Goal: Information Seeking & Learning: Check status

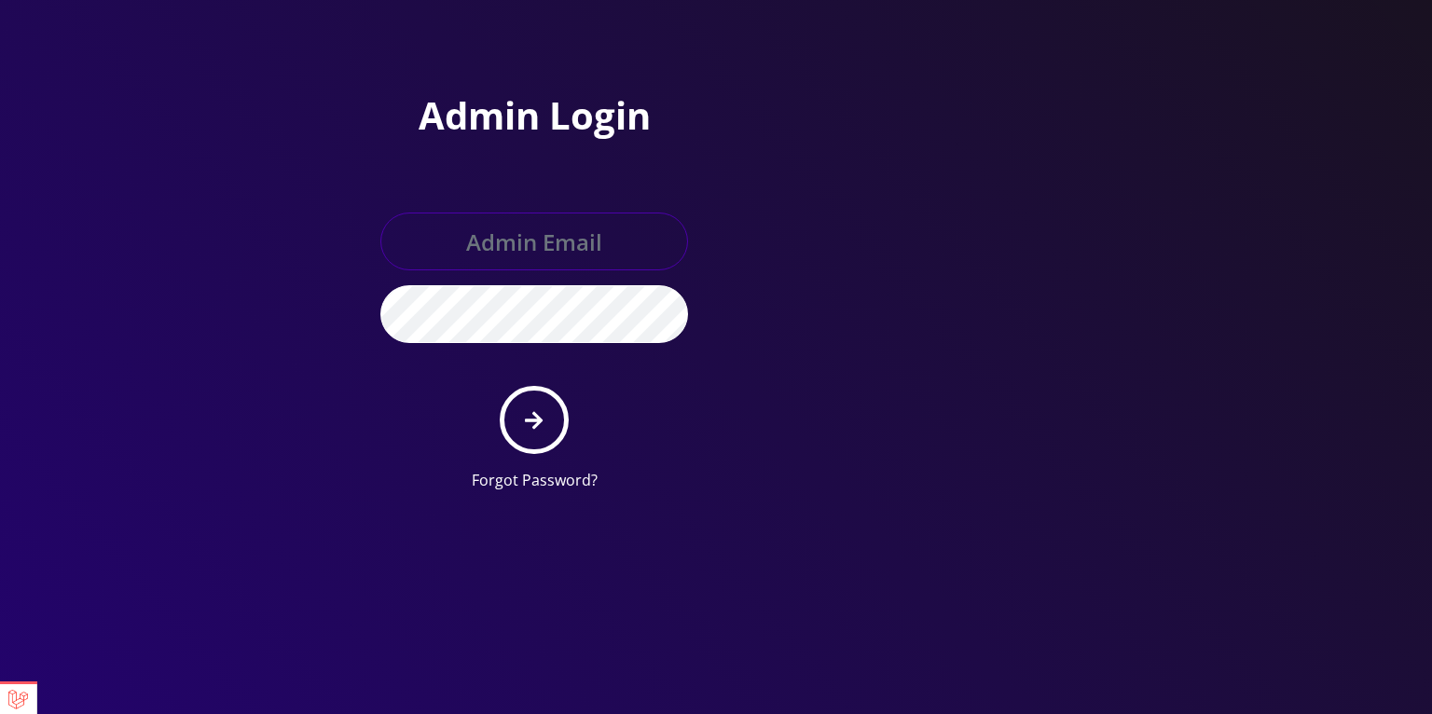
click at [562, 268] on input "text" at bounding box center [534, 242] width 308 height 58
type input "master@britex.pw"
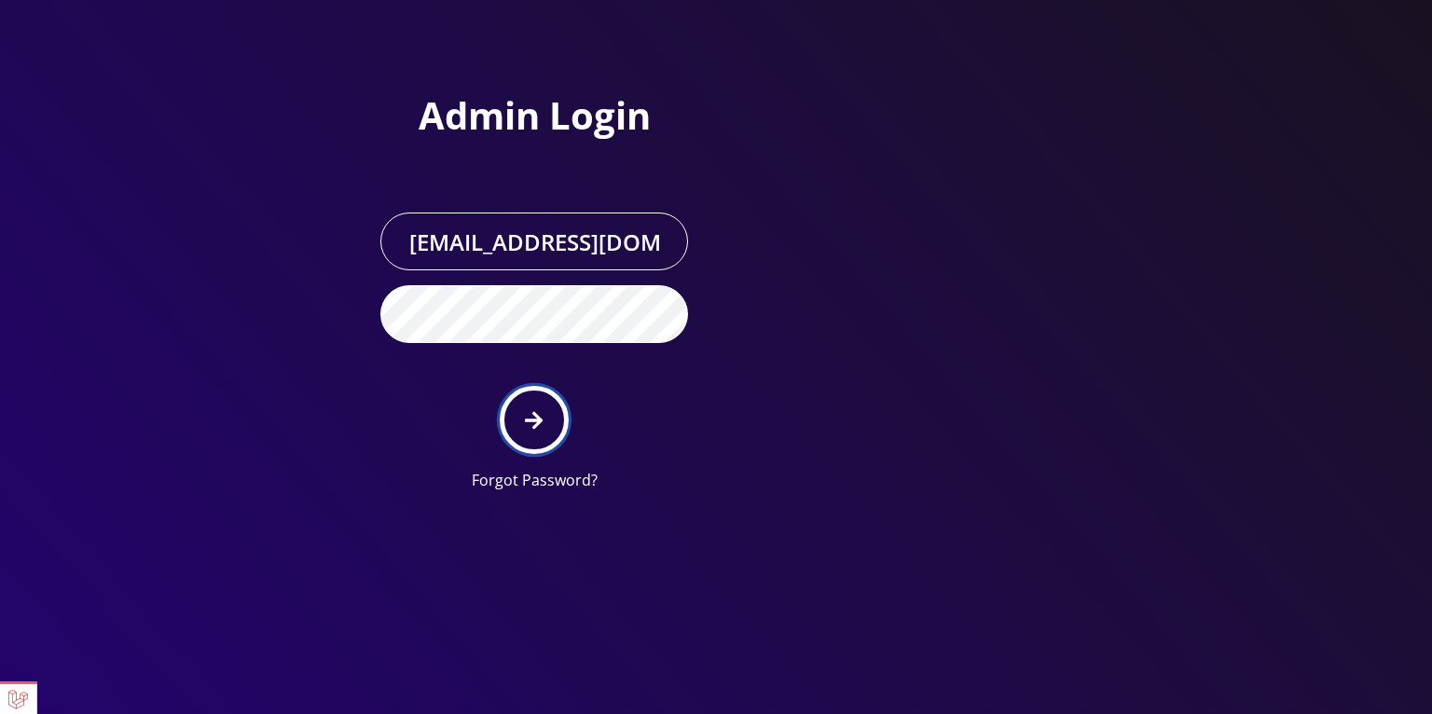
click at [540, 402] on button "submit" at bounding box center [534, 420] width 68 height 68
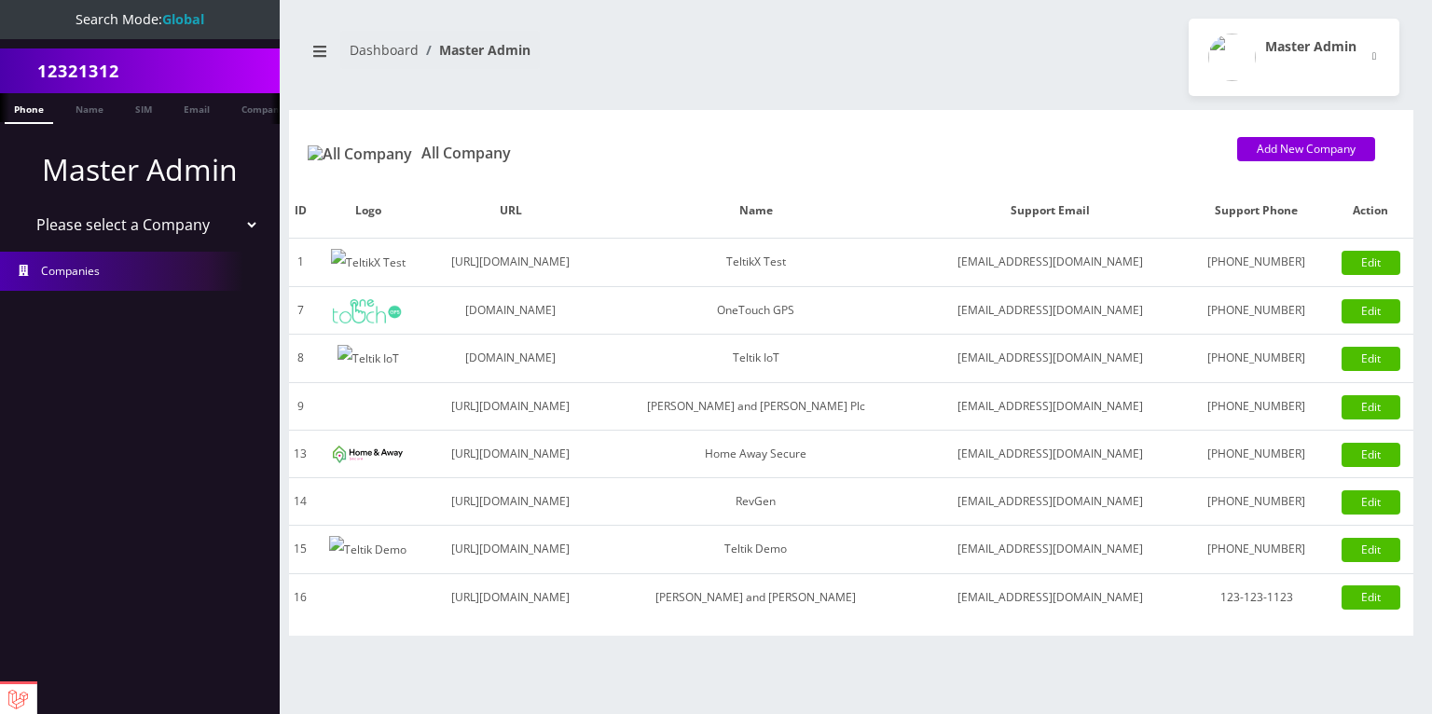
click at [156, 227] on select "Please select a Company TeltikX Test OneTouch GPS Teltik IoT Hale and Serrano P…" at bounding box center [140, 224] width 238 height 35
select select "1"
click at [21, 207] on select "Please select a Company TeltikX Test OneTouch GPS Teltik IoT Hale and Serrano P…" at bounding box center [140, 224] width 238 height 35
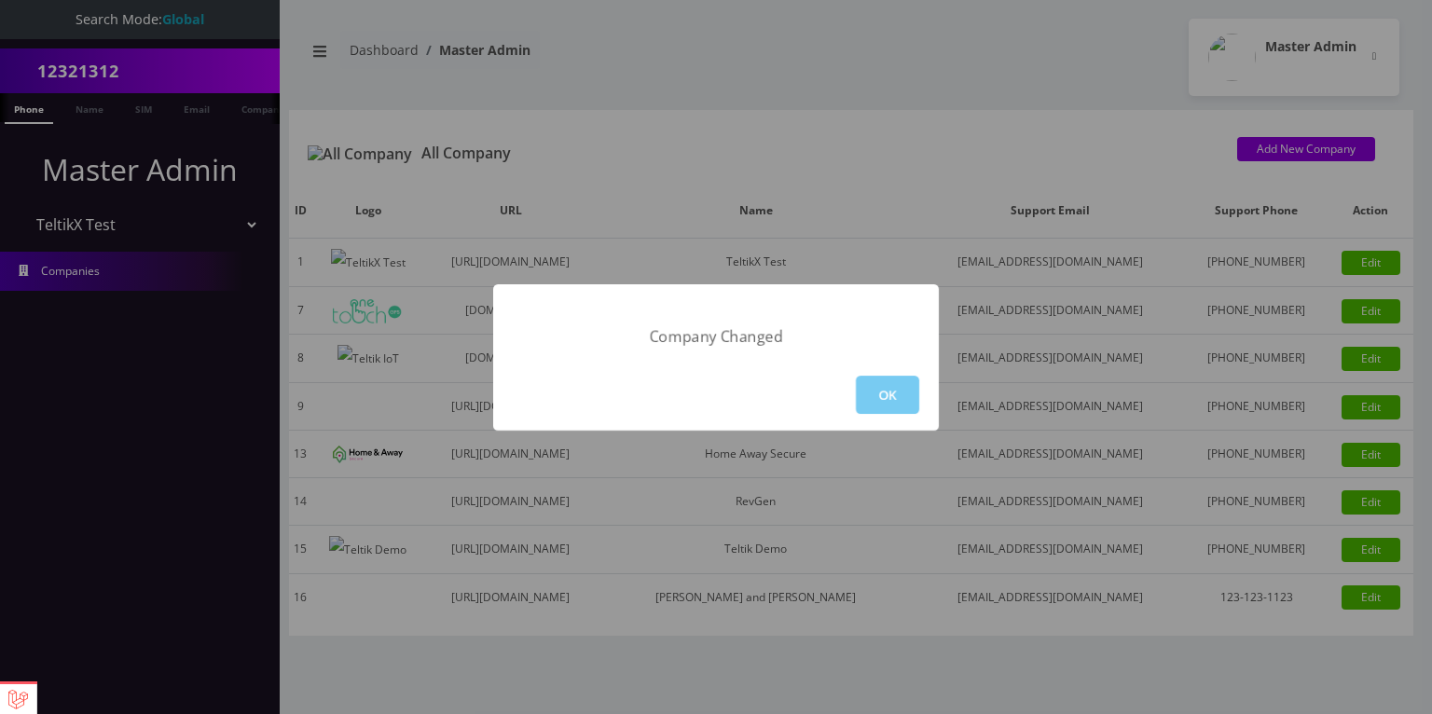
click at [896, 396] on button "OK" at bounding box center [887, 395] width 63 height 38
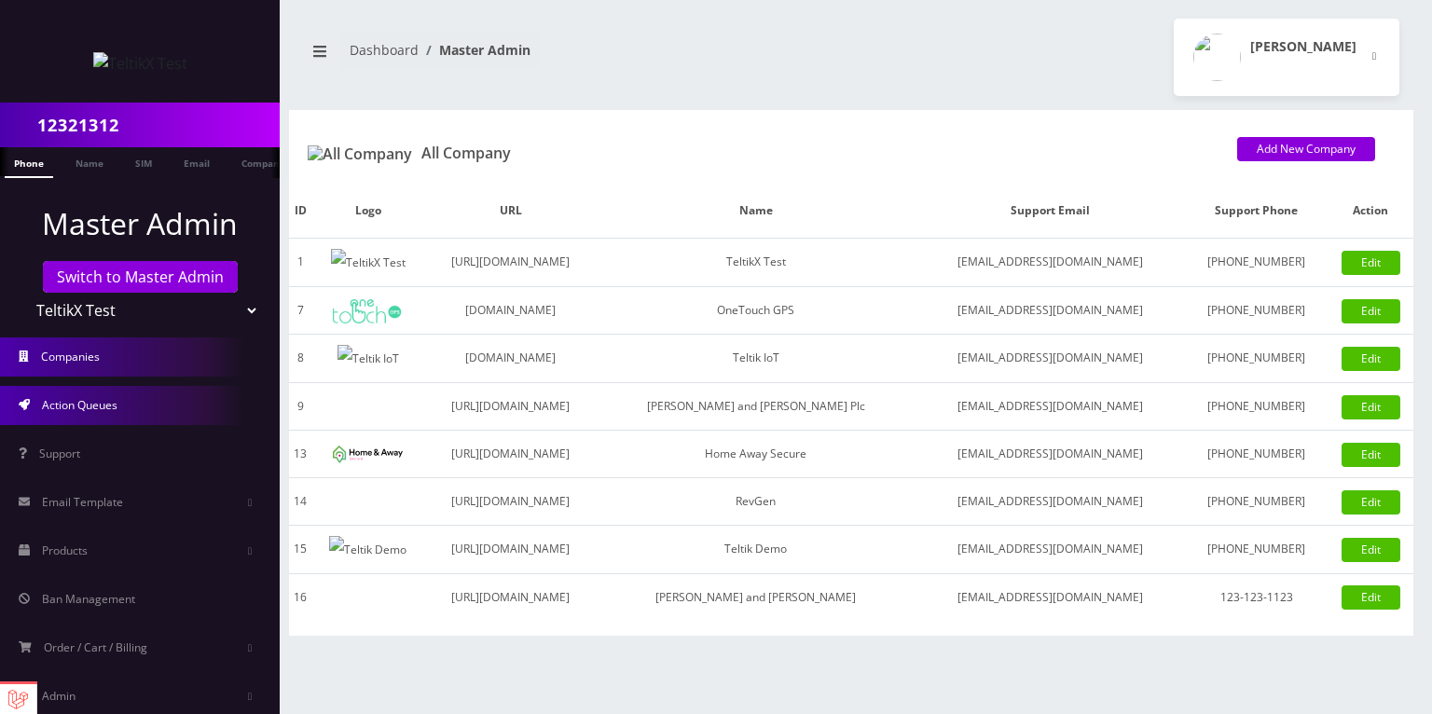
click at [95, 413] on link "Action Queues" at bounding box center [140, 405] width 280 height 39
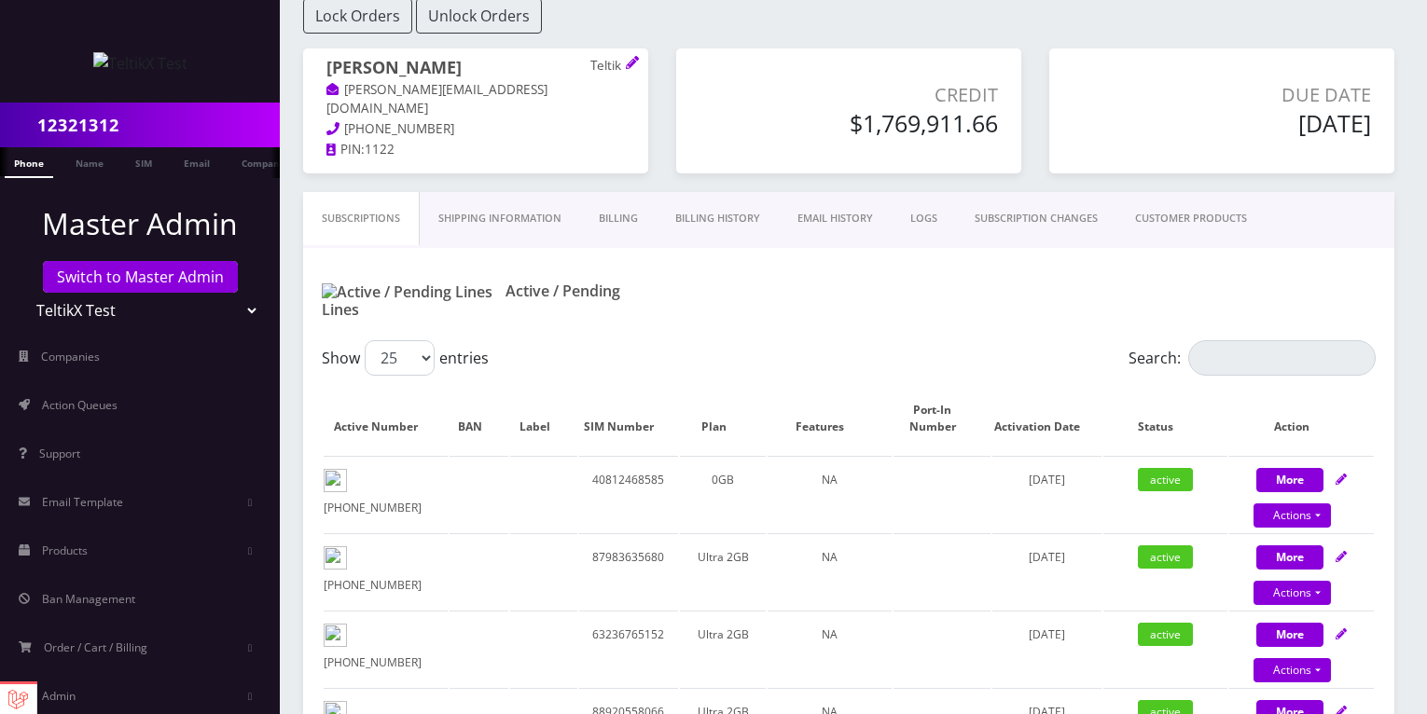
scroll to position [187, 0]
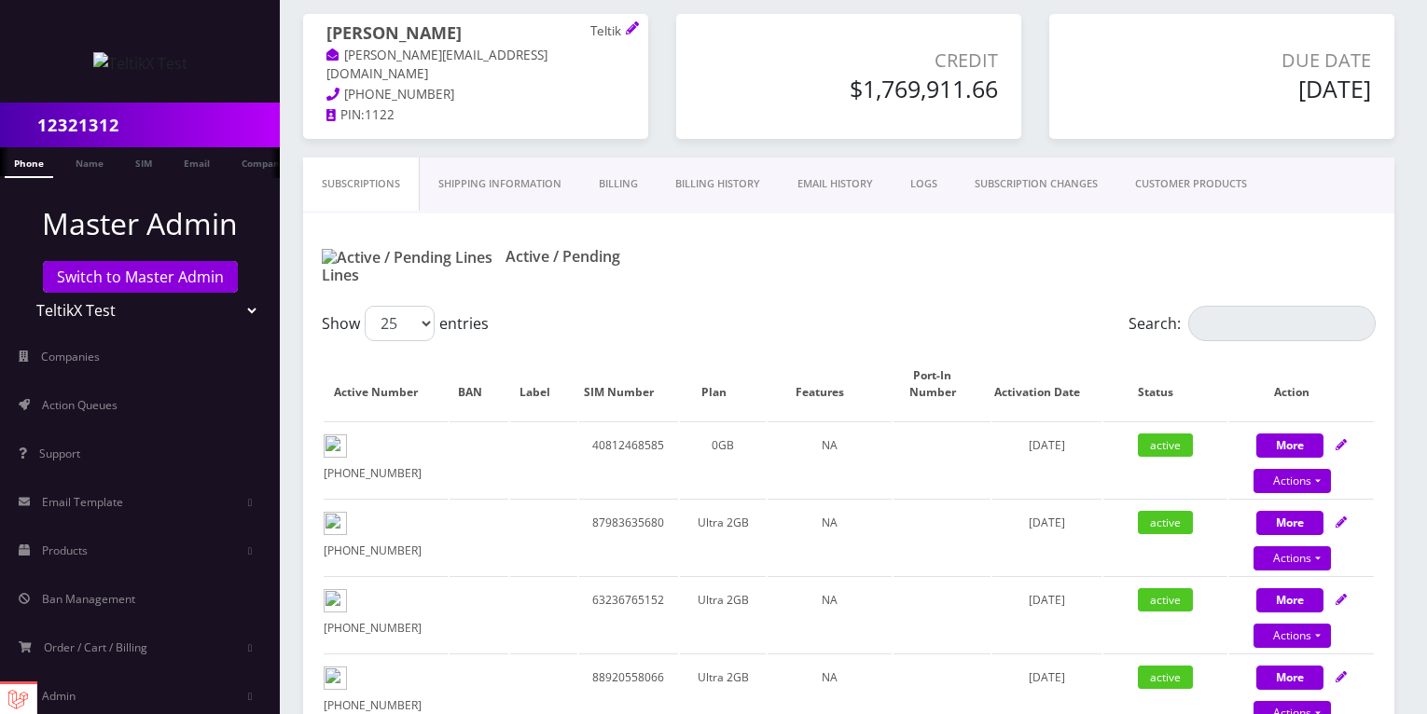
click at [711, 185] on link "Billing History" at bounding box center [718, 184] width 122 height 53
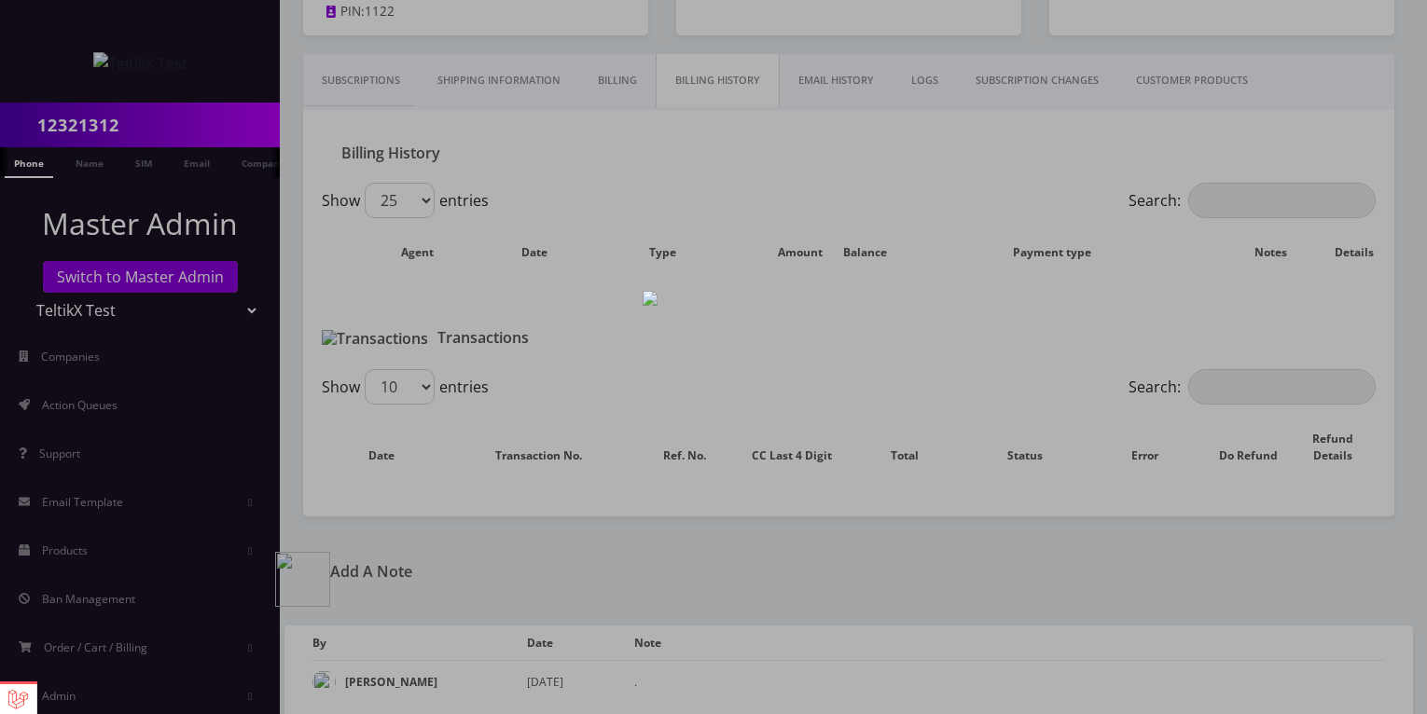
scroll to position [291, 0]
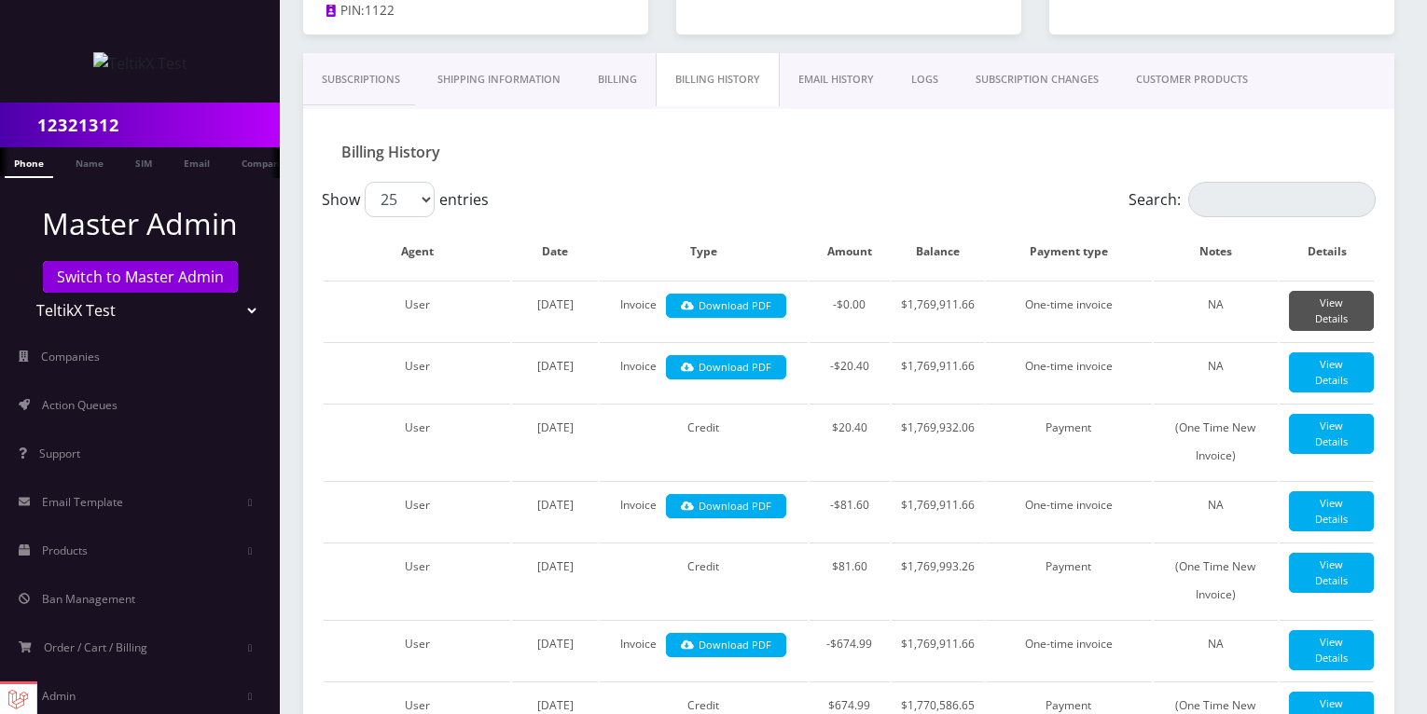
click at [1327, 301] on link "View Details" at bounding box center [1331, 311] width 85 height 40
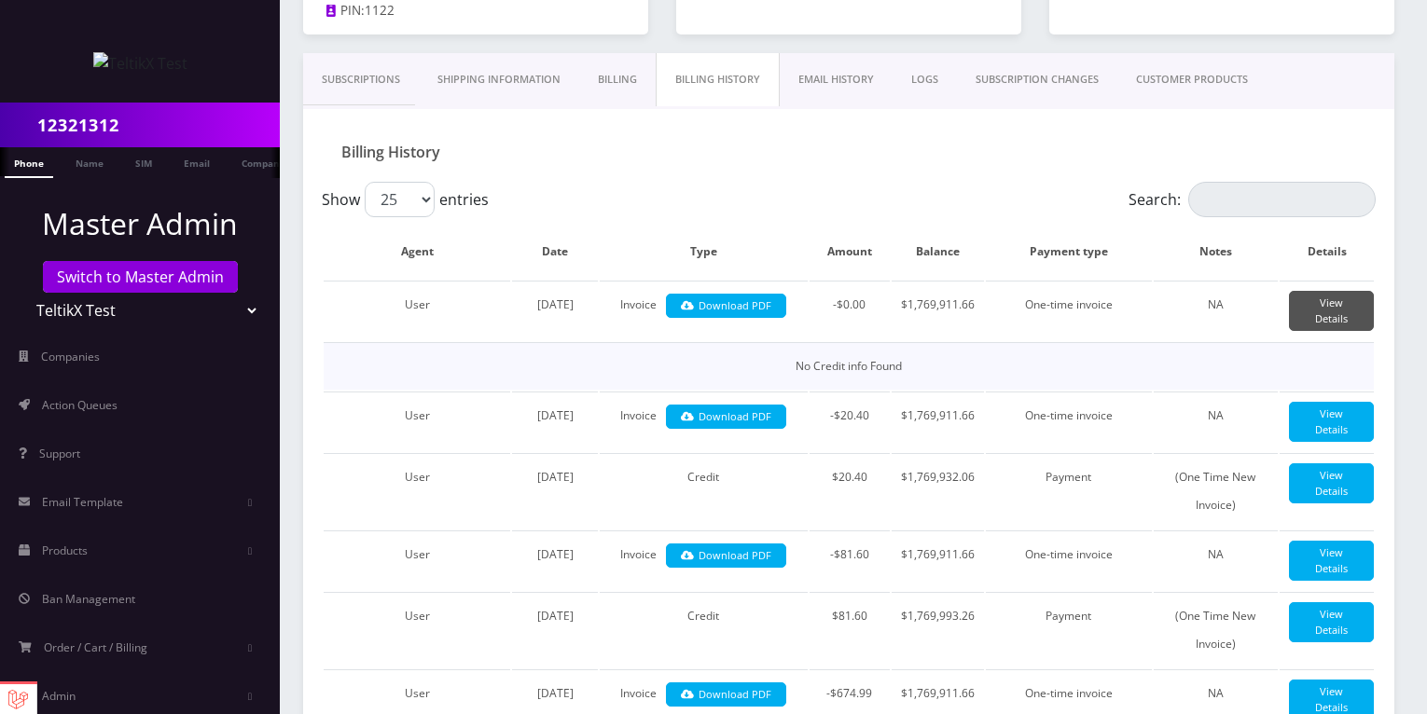
click at [1327, 301] on link "View Details" at bounding box center [1331, 311] width 85 height 40
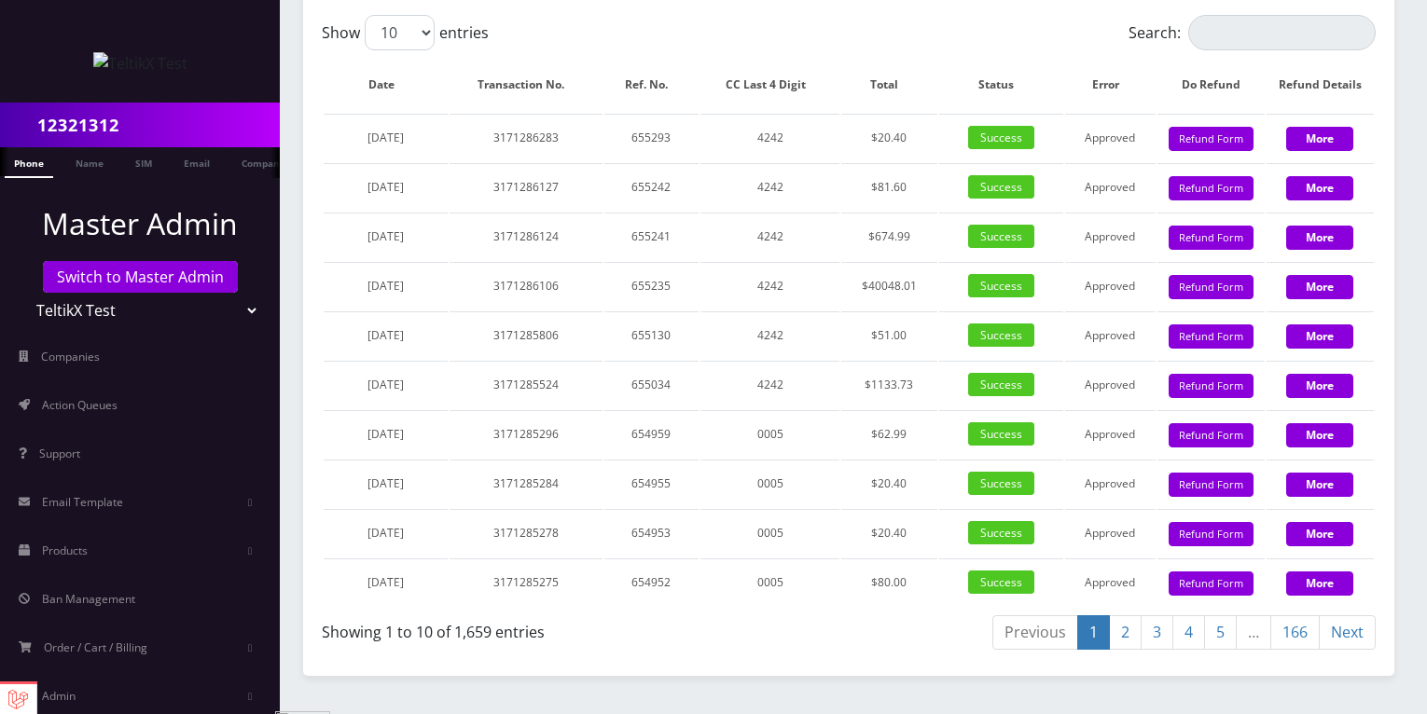
scroll to position [2467, 0]
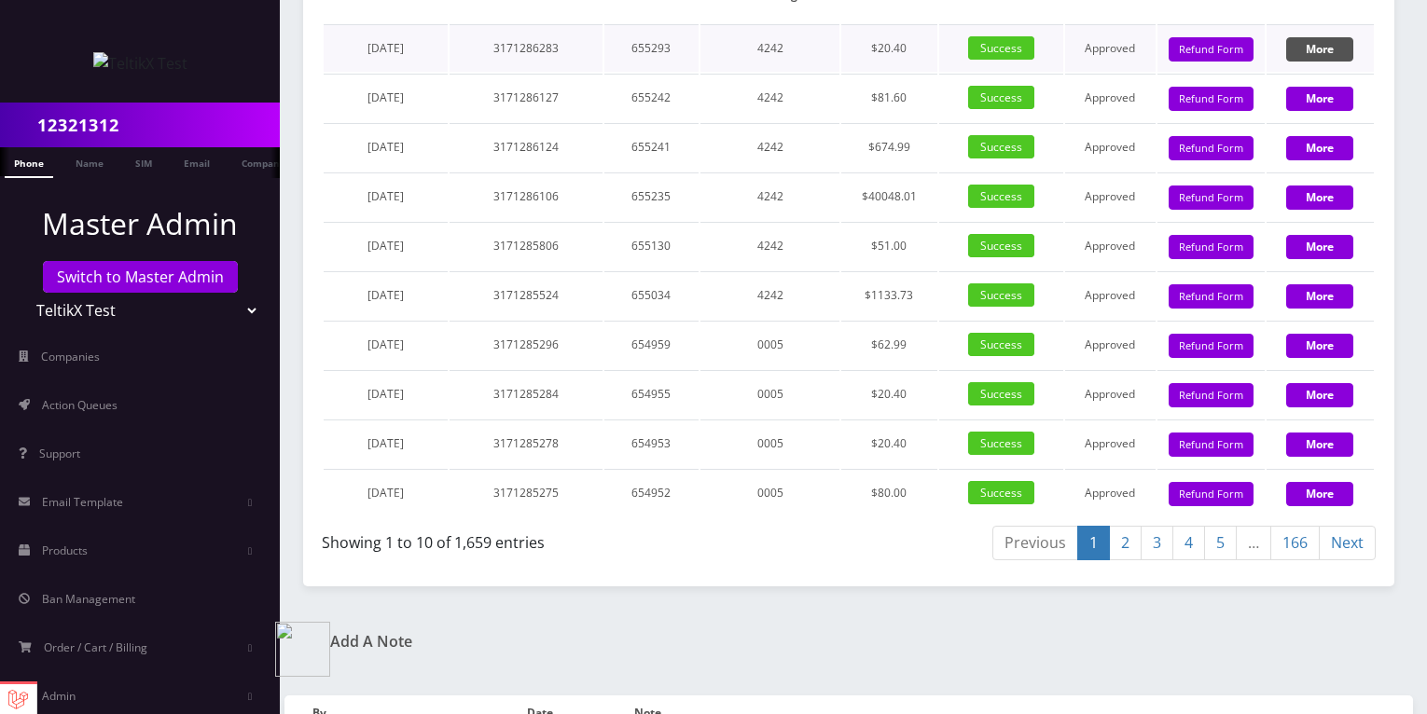
click at [1311, 62] on button "More" at bounding box center [1319, 49] width 67 height 24
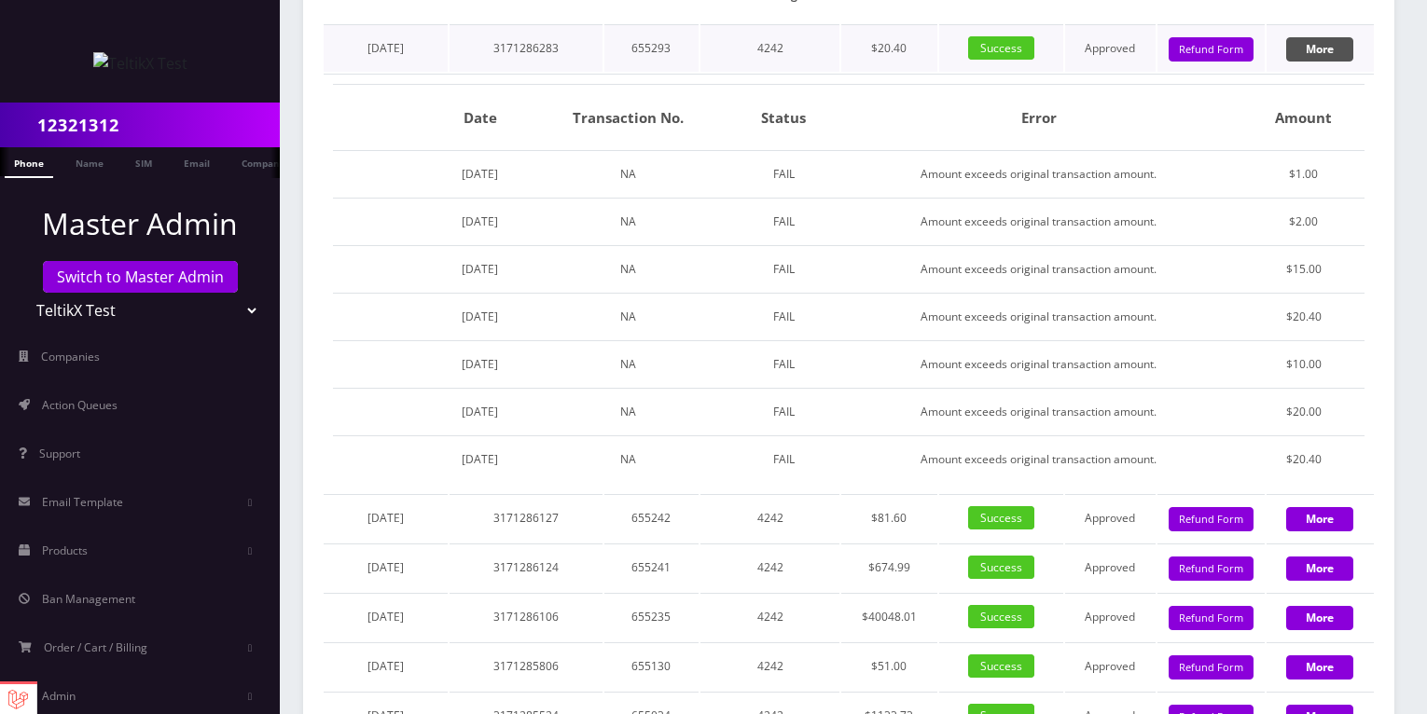
click at [1311, 62] on button "More" at bounding box center [1319, 49] width 67 height 24
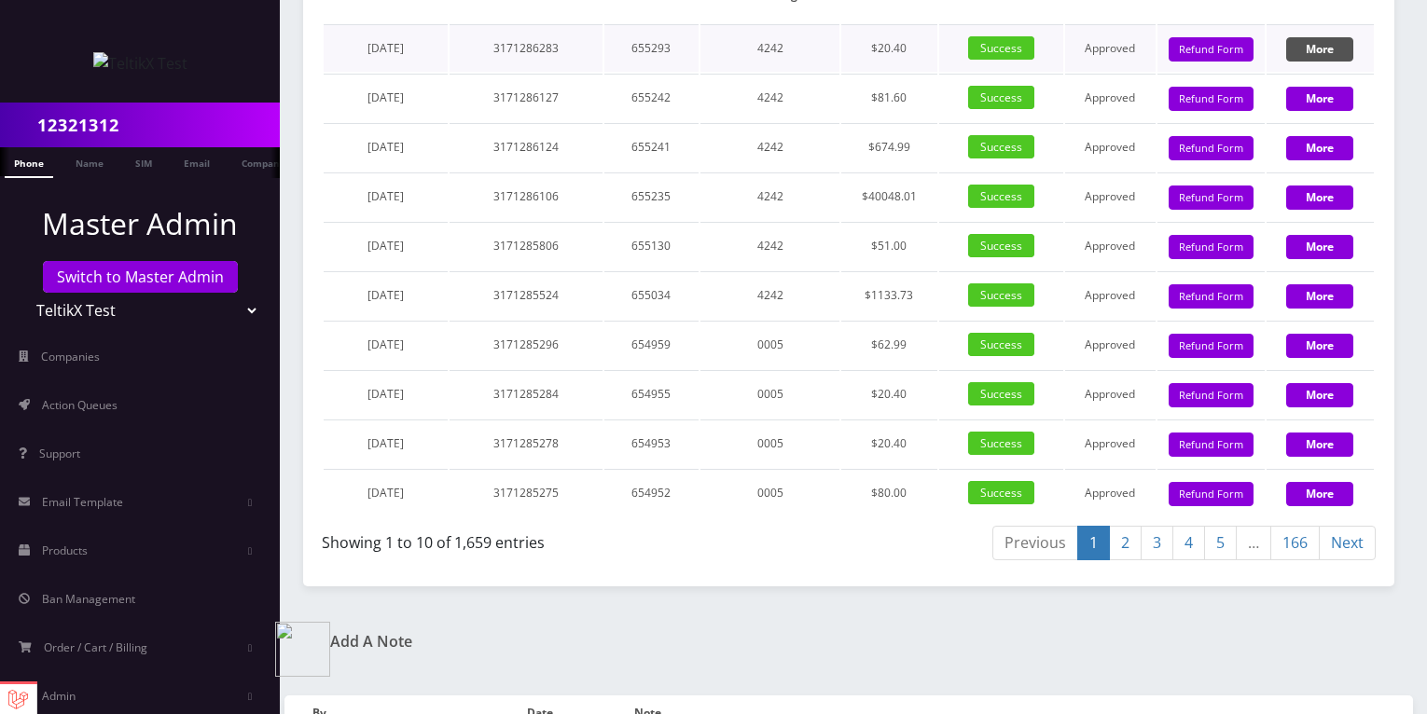
click at [1311, 62] on button "More" at bounding box center [1319, 49] width 67 height 24
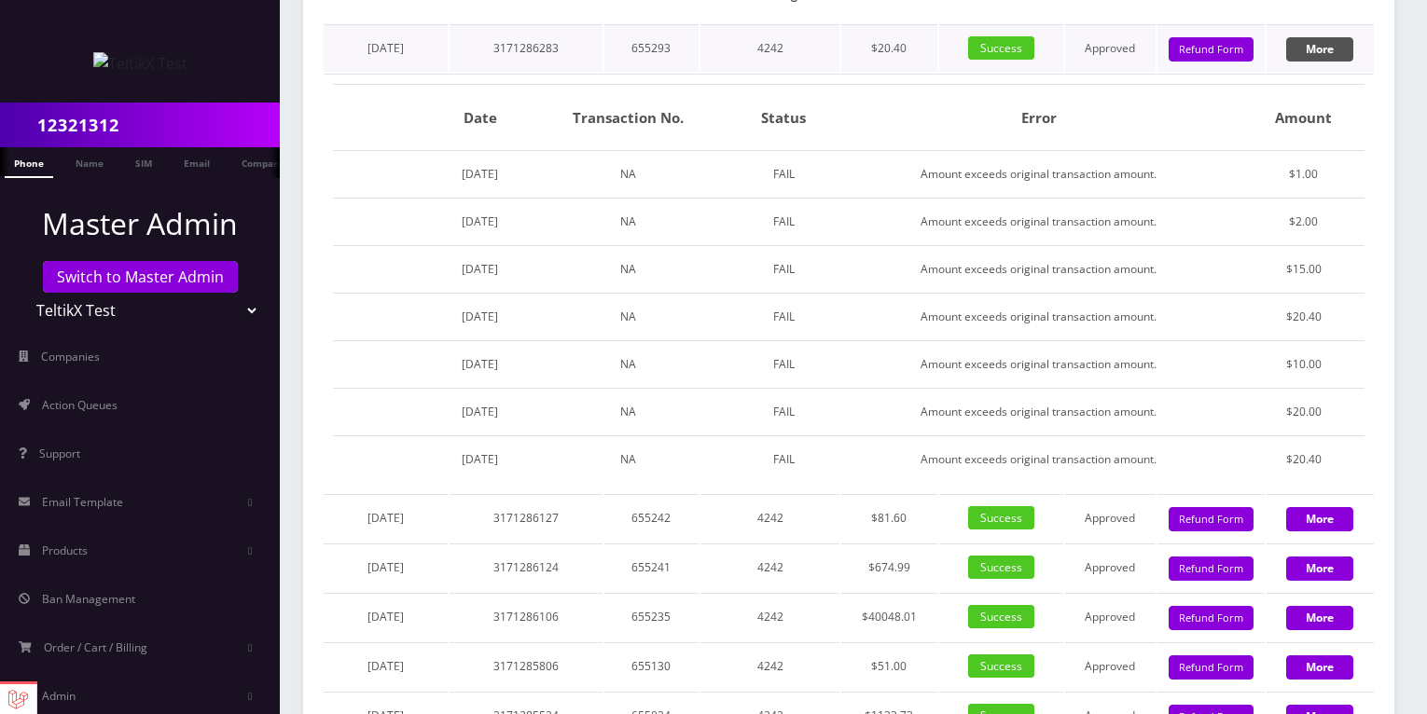
click at [1311, 62] on button "More" at bounding box center [1319, 49] width 67 height 24
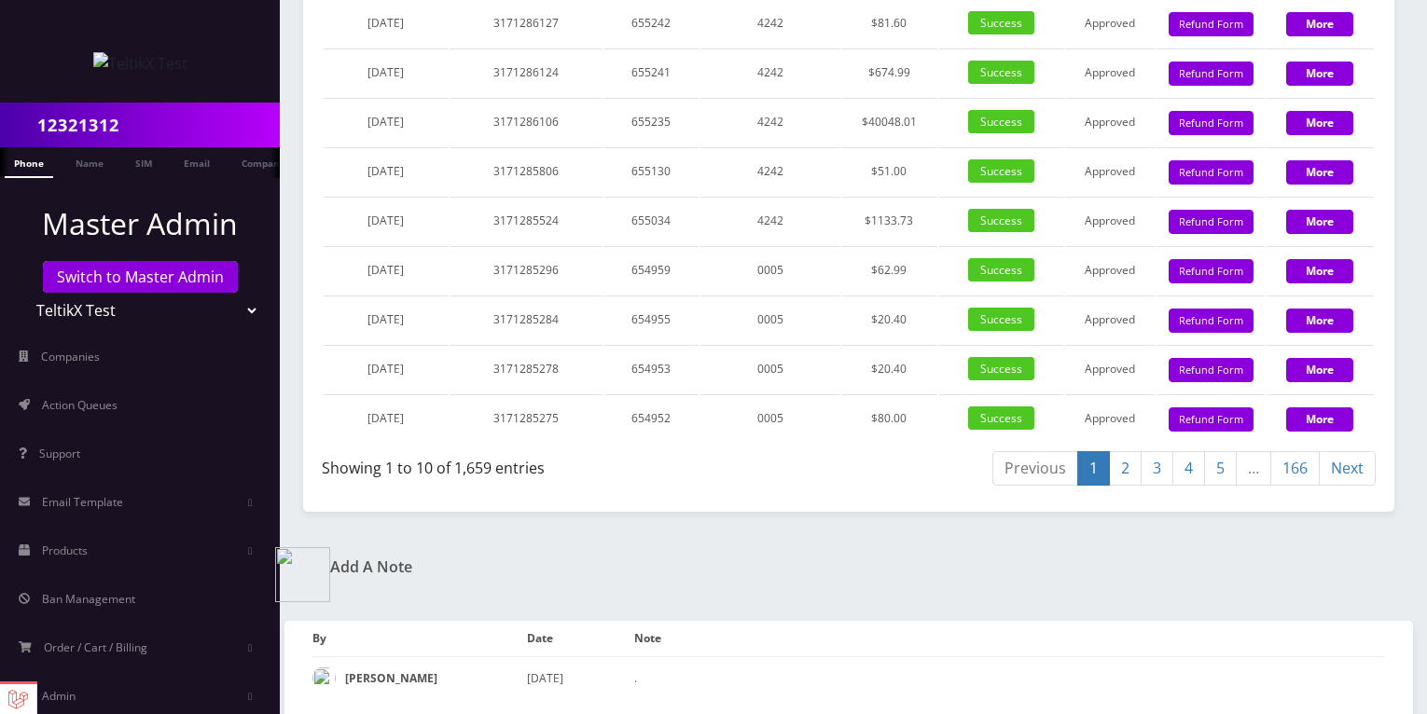
scroll to position [2691, 0]
click at [1320, 382] on button "More" at bounding box center [1319, 370] width 67 height 24
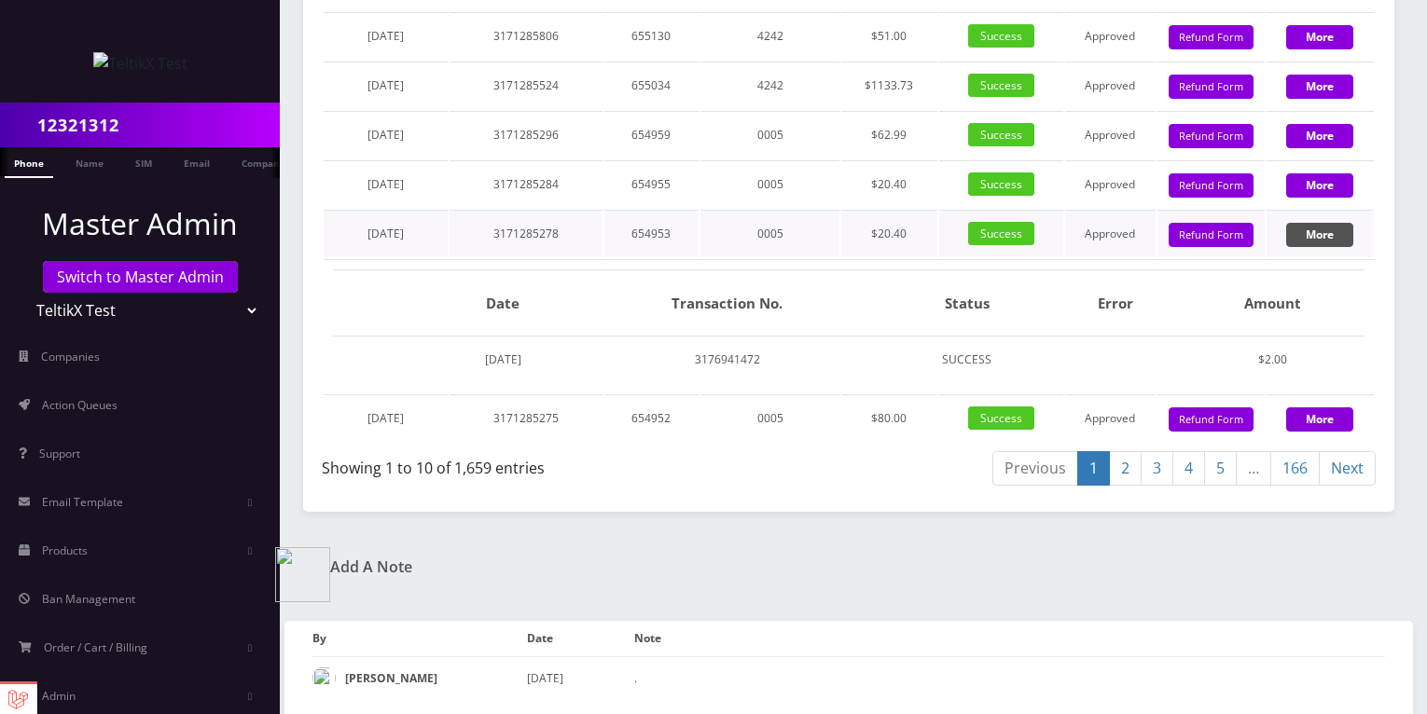
click at [1320, 247] on button "More" at bounding box center [1319, 235] width 67 height 24
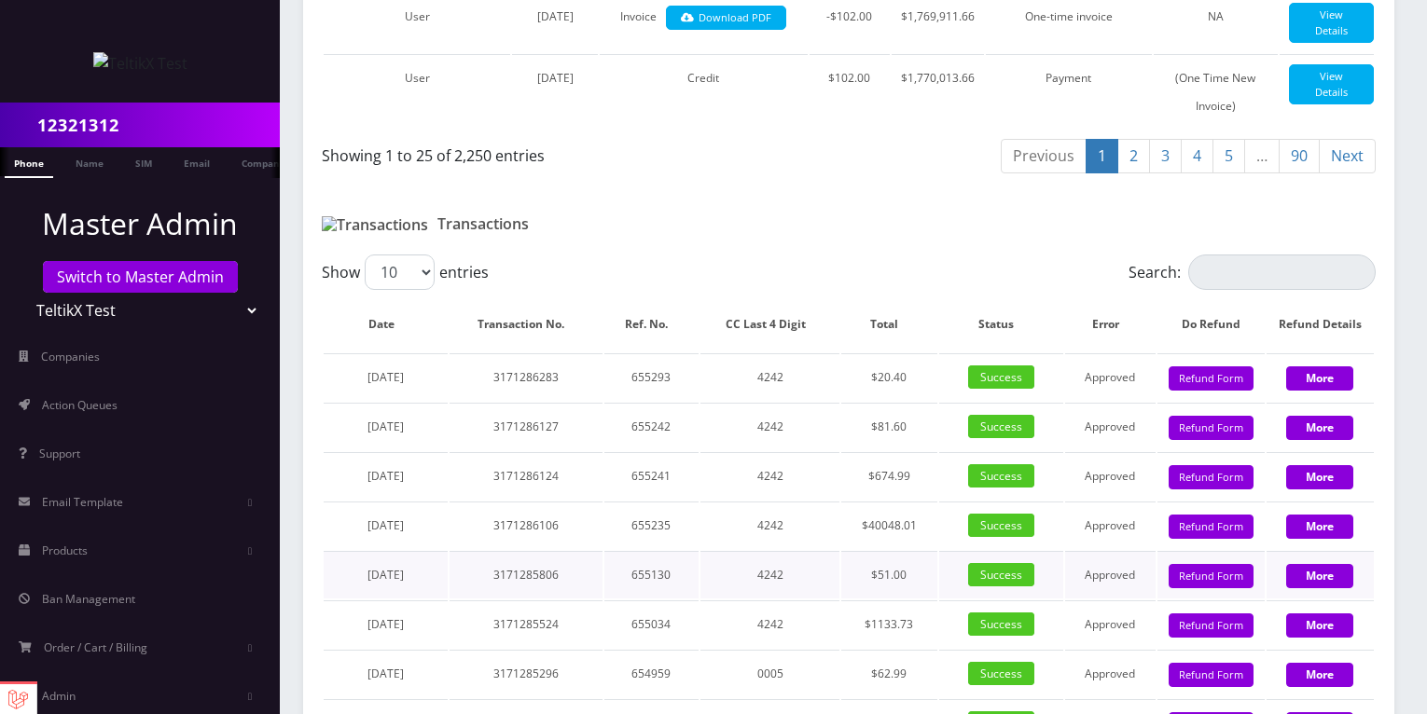
scroll to position [2136, 0]
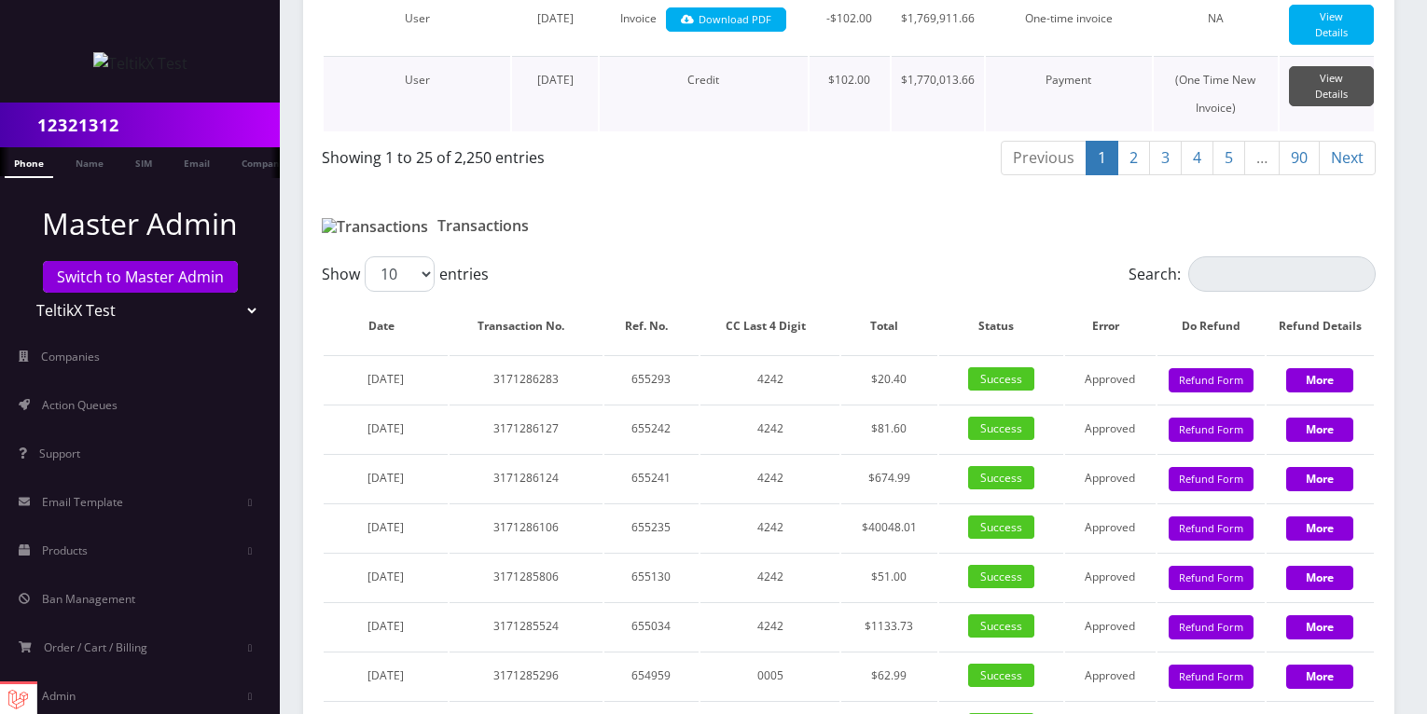
click at [1331, 106] on link "View Details" at bounding box center [1331, 86] width 85 height 40
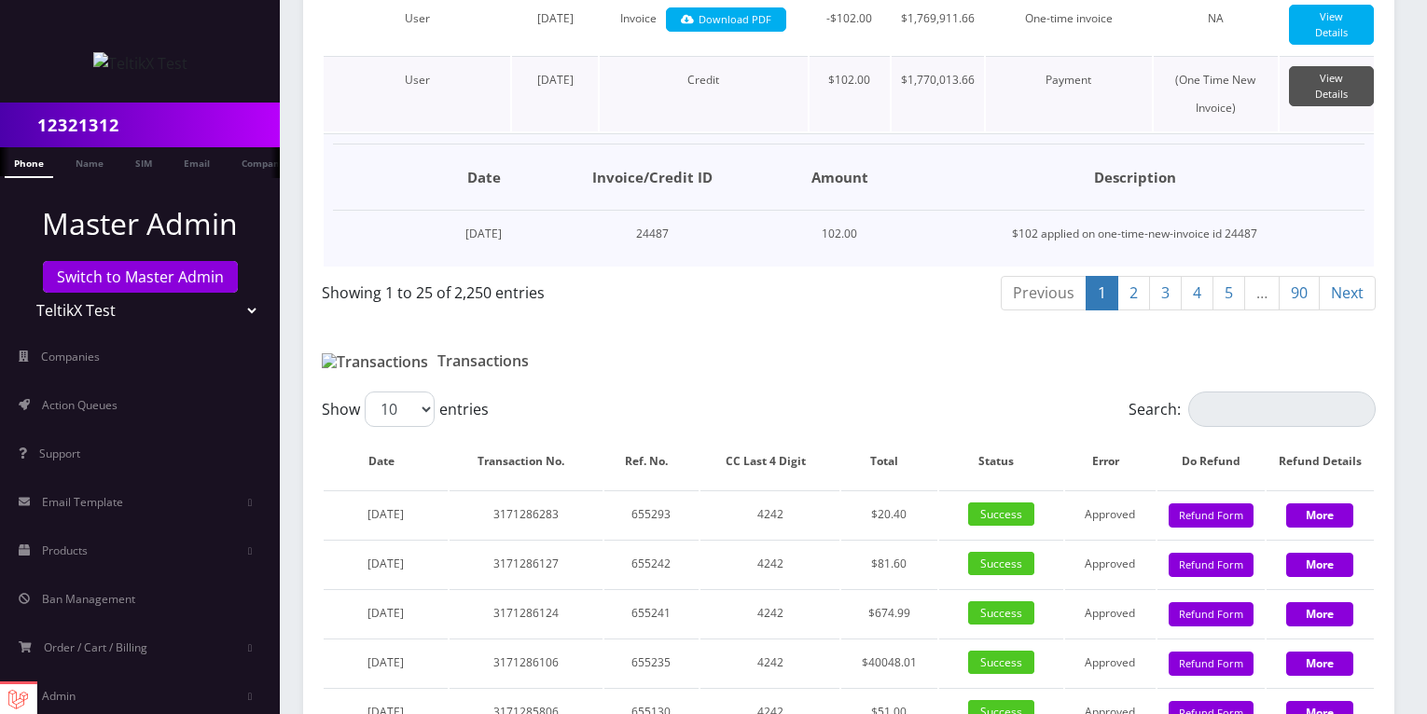
click at [1331, 106] on link "View Details" at bounding box center [1331, 86] width 85 height 40
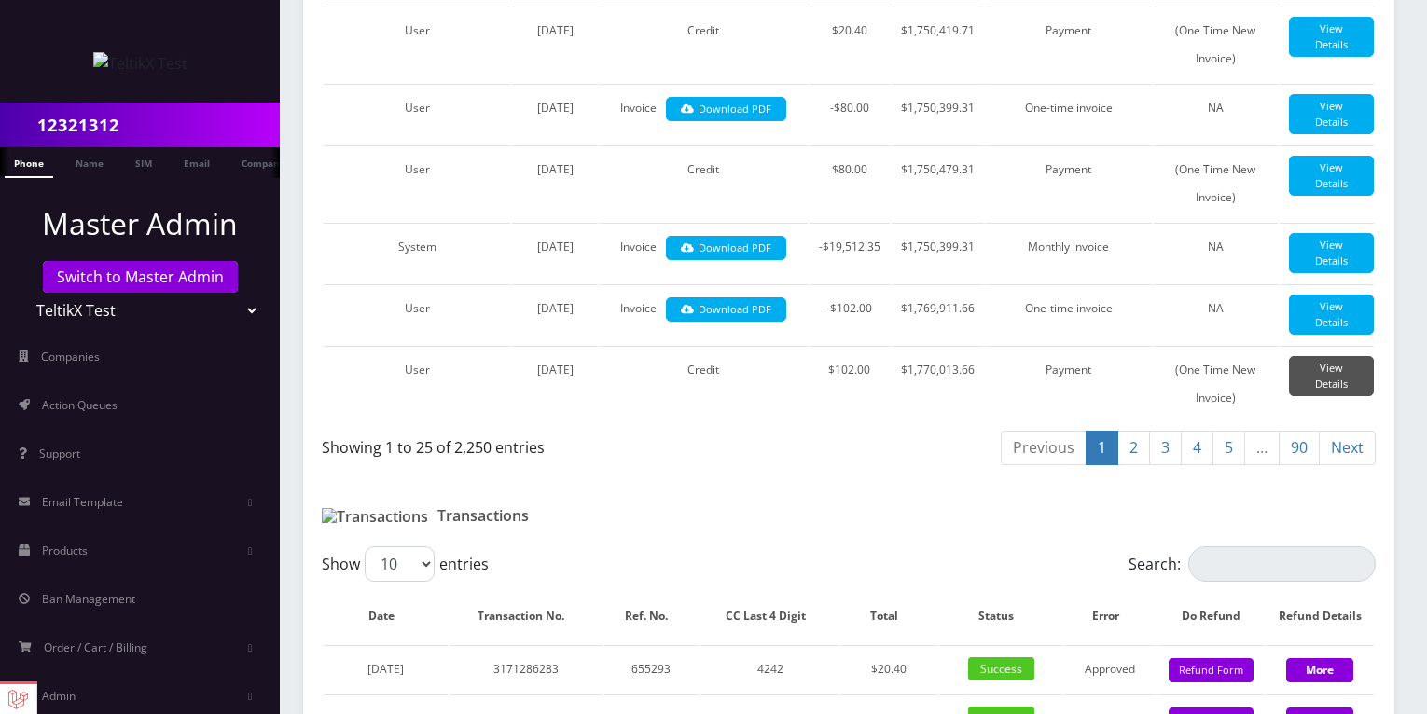
scroll to position [1839, 0]
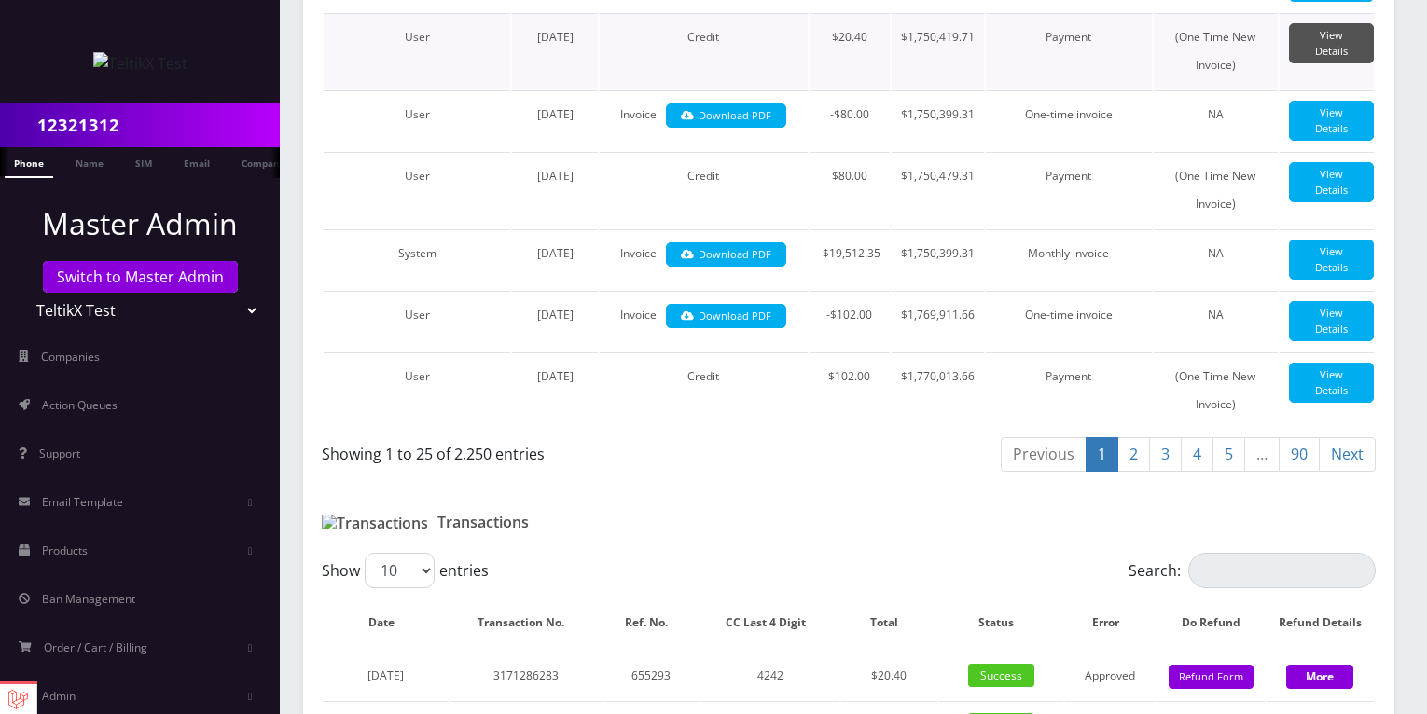
click at [1305, 63] on link "View Details" at bounding box center [1331, 43] width 85 height 40
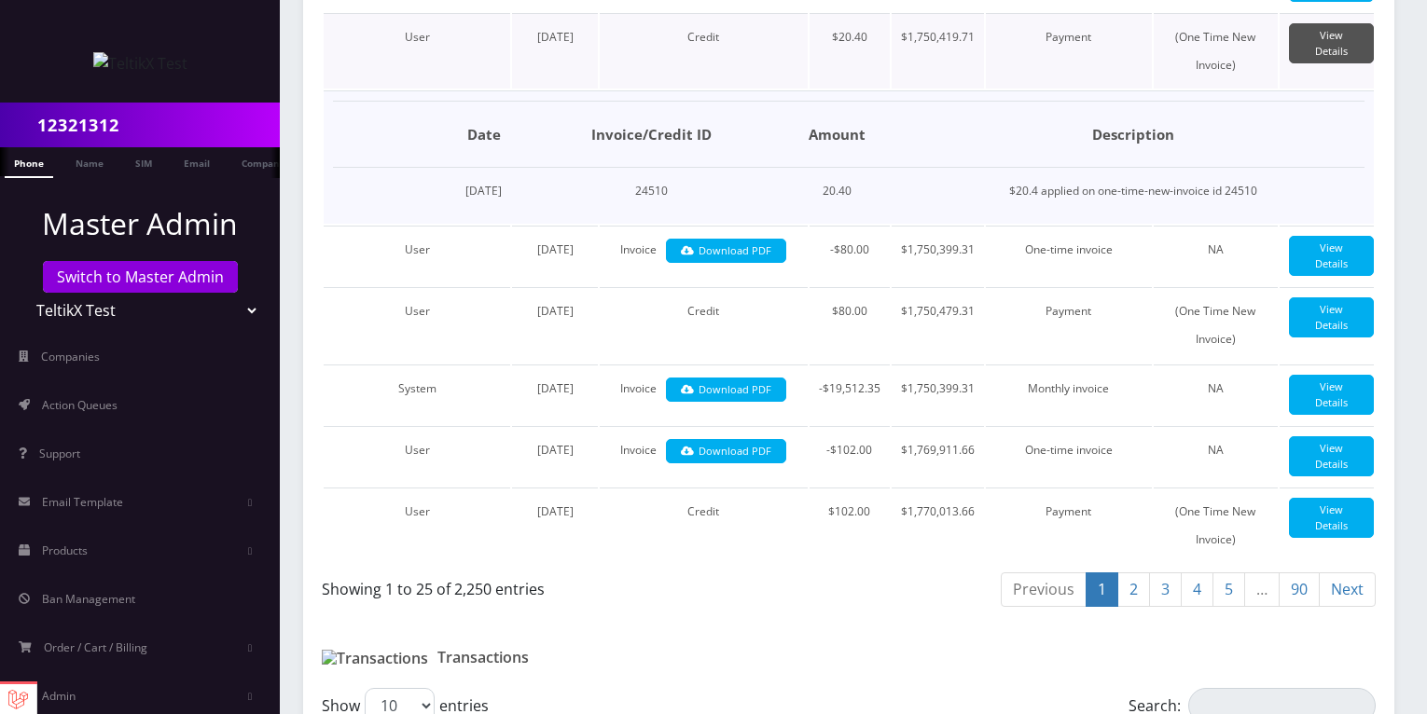
click at [1305, 63] on link "View Details" at bounding box center [1331, 43] width 85 height 40
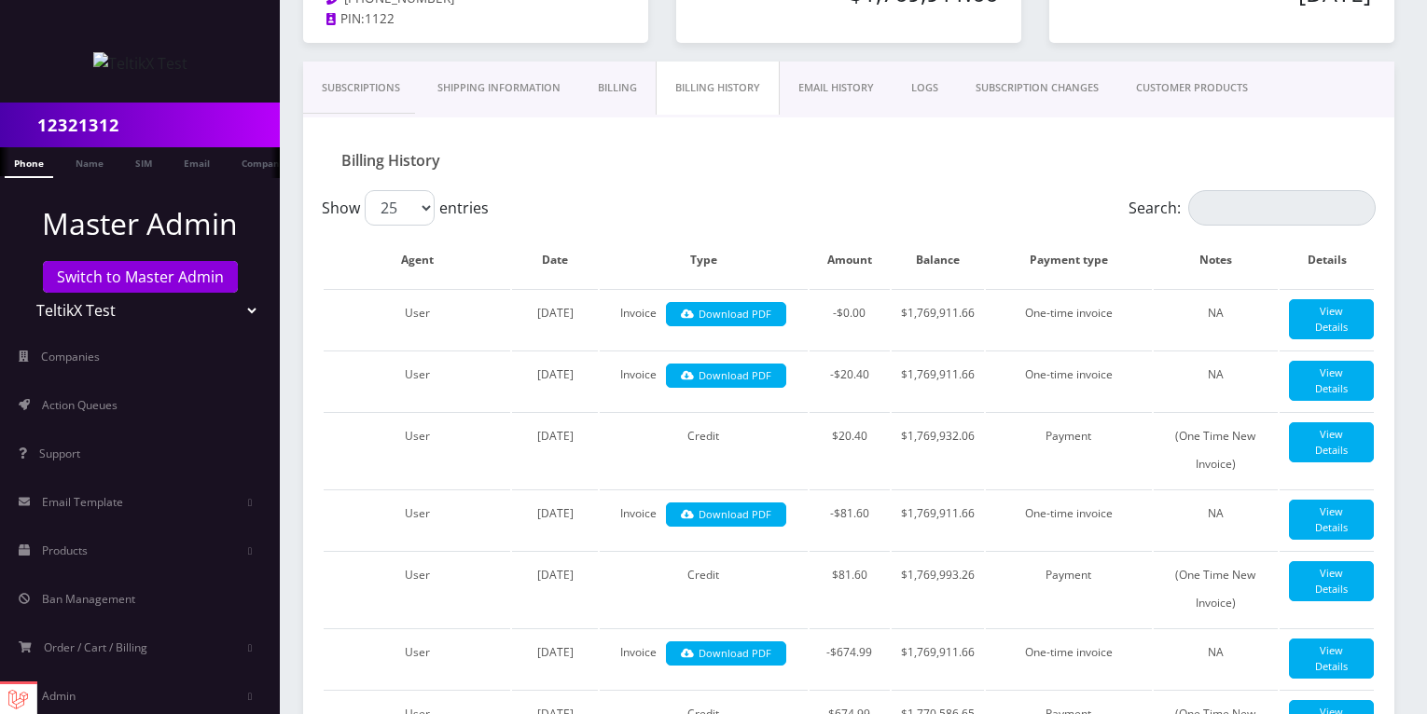
scroll to position [282, 0]
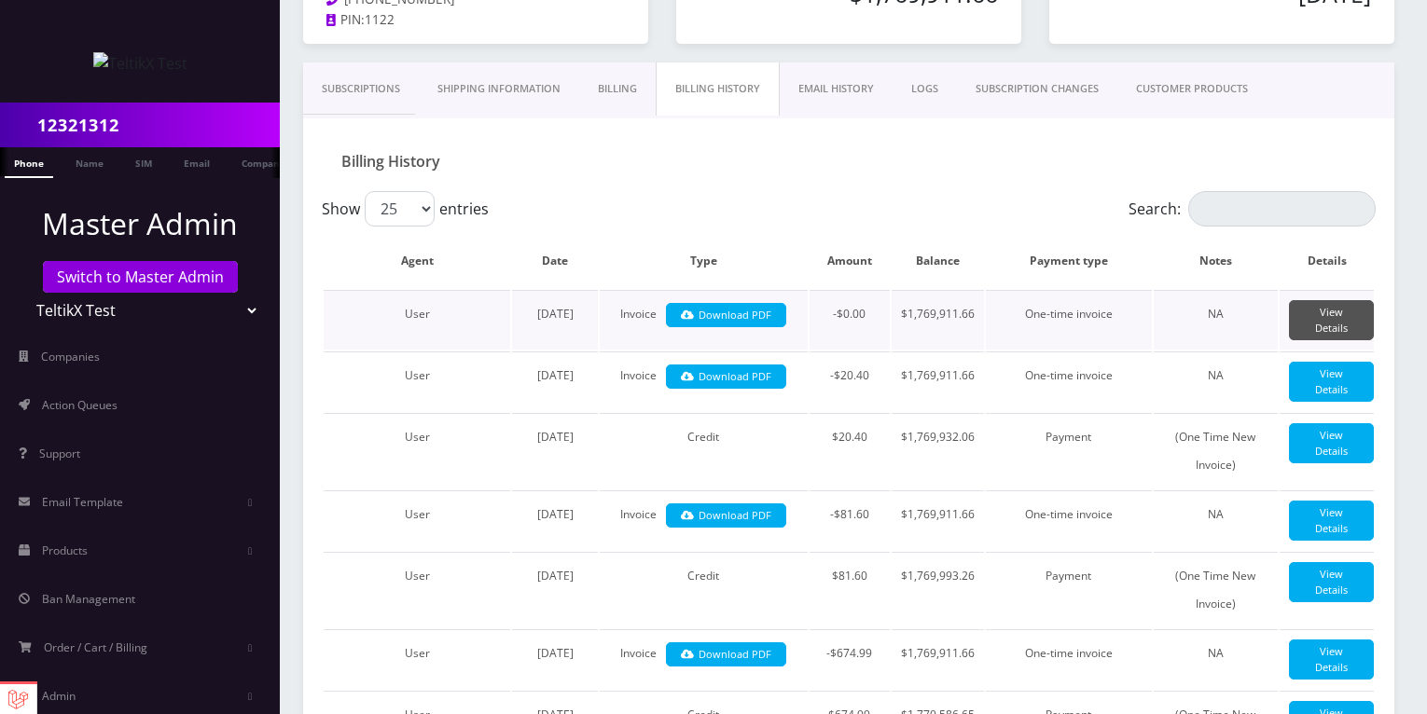
click at [1311, 317] on link "View Details" at bounding box center [1331, 320] width 85 height 40
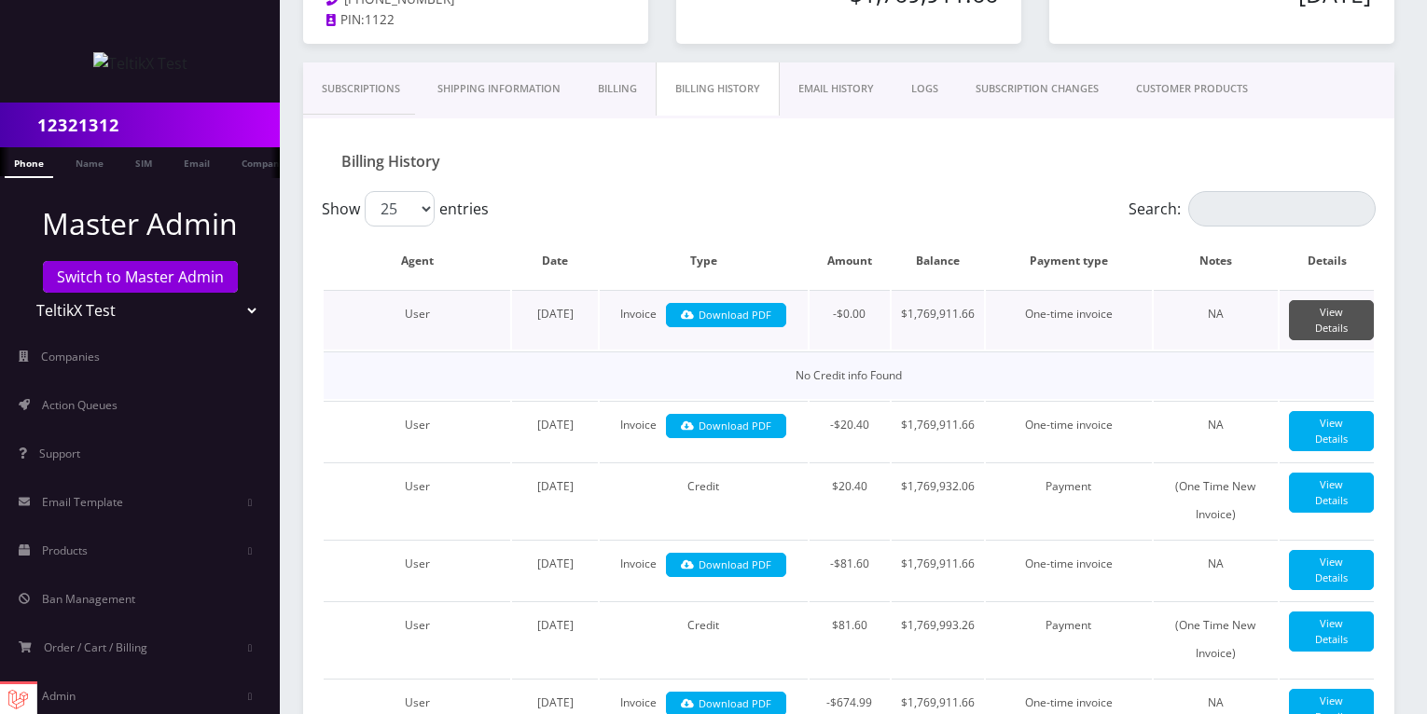
click at [1311, 317] on link "View Details" at bounding box center [1331, 320] width 85 height 40
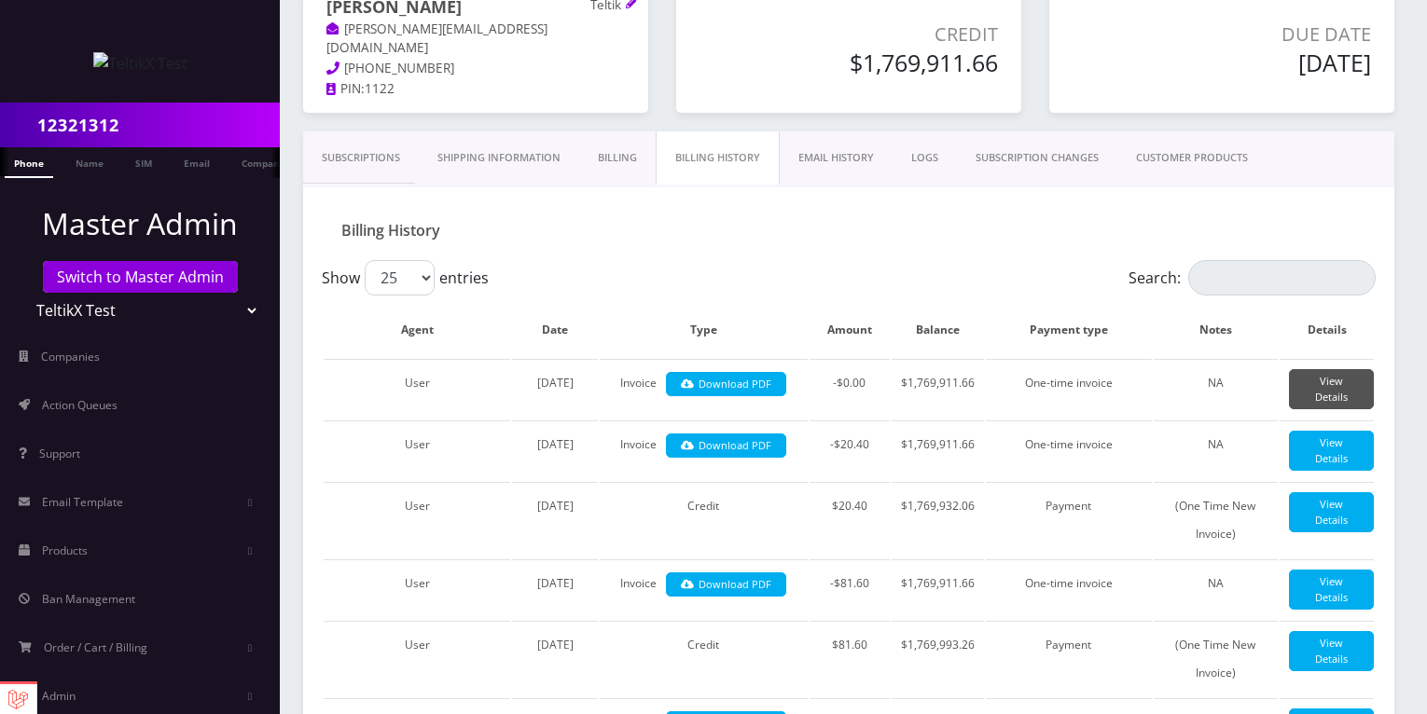
scroll to position [41, 0]
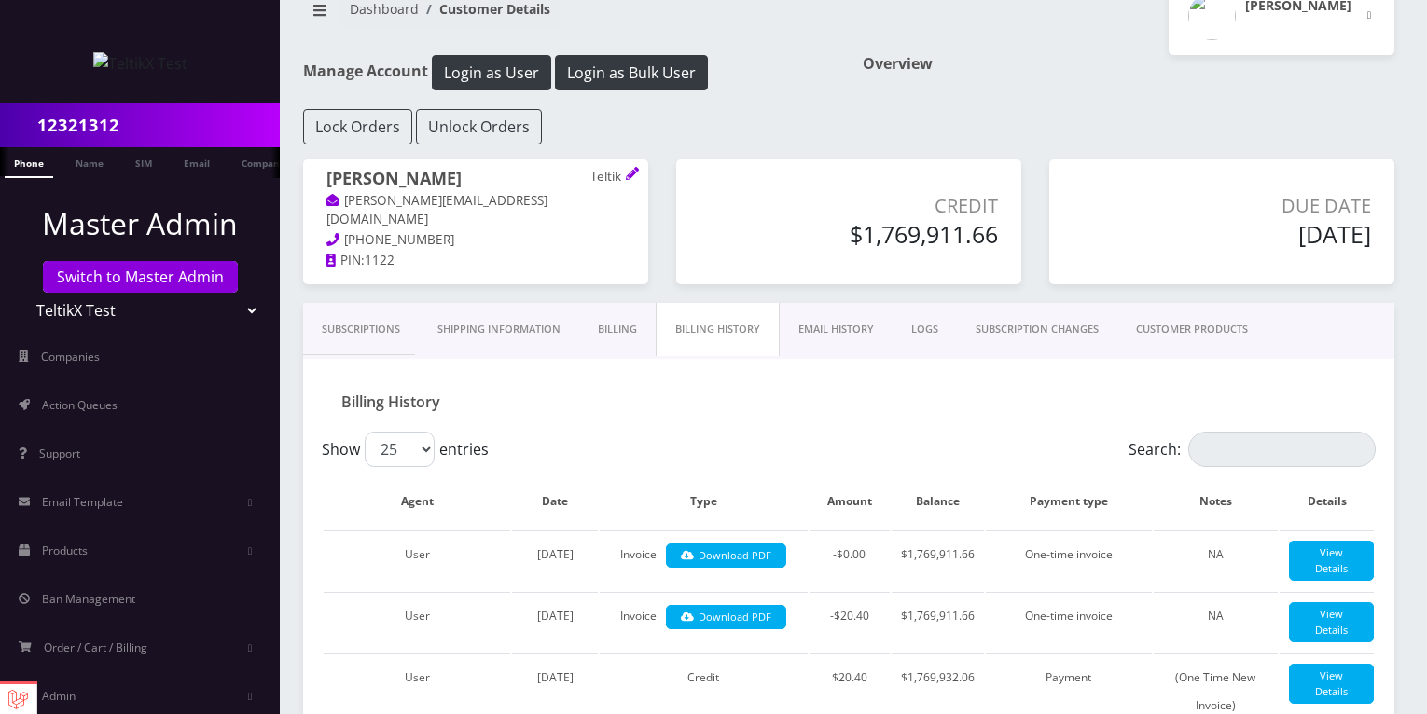
click at [823, 339] on link "EMAIL HISTORY" at bounding box center [836, 329] width 113 height 53
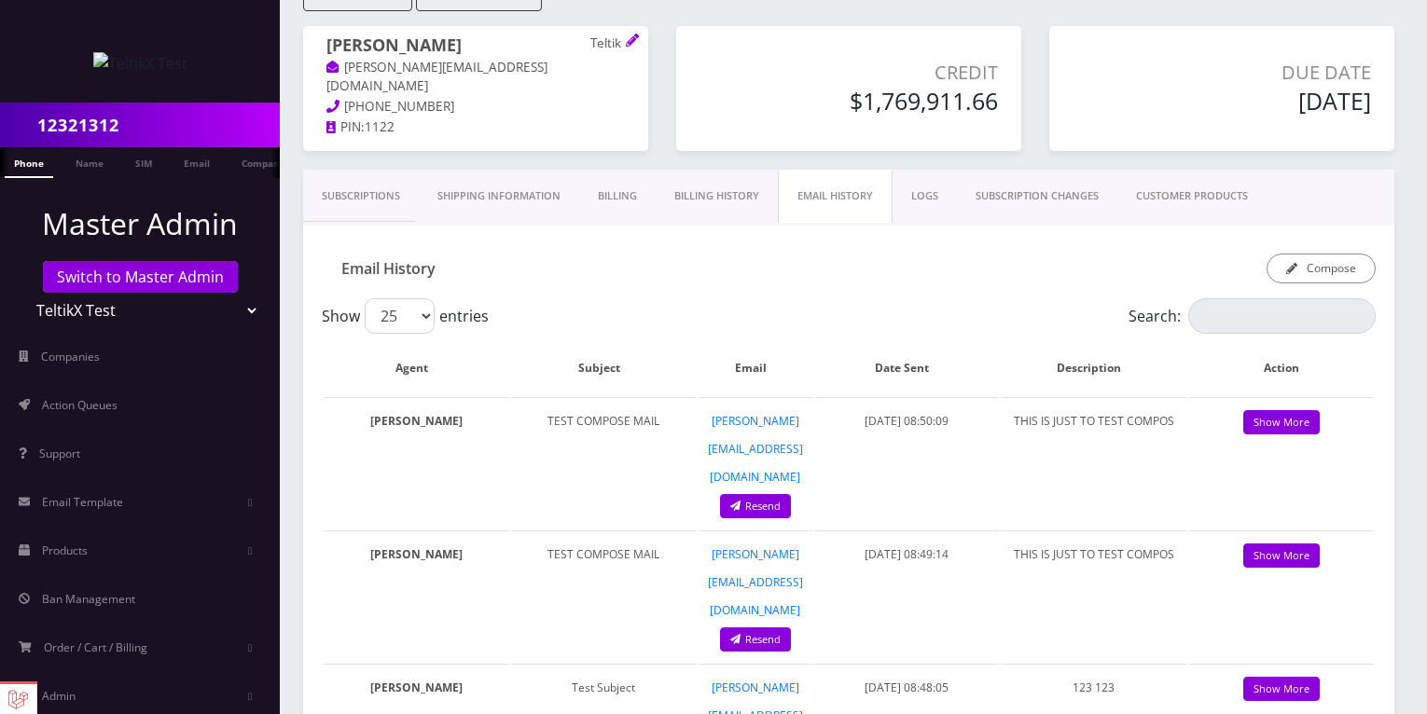
scroll to position [226, 0]
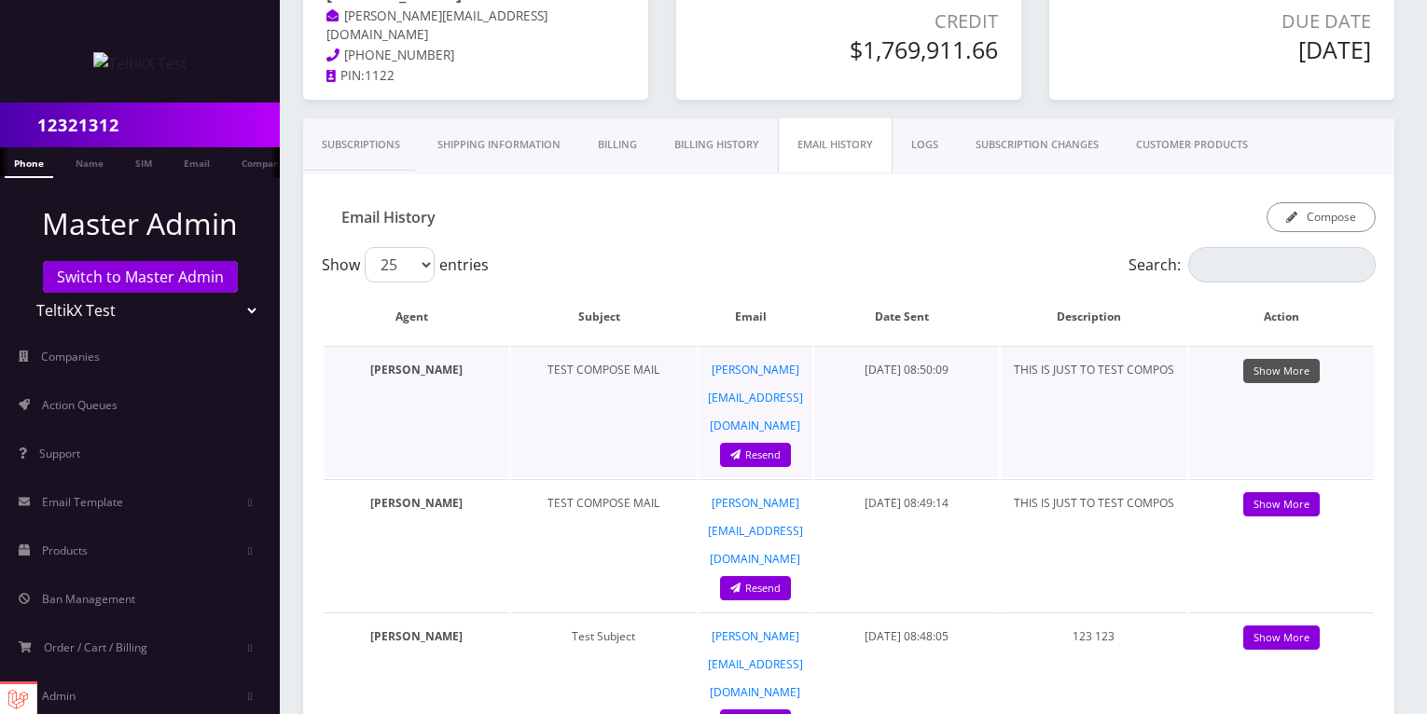
click at [1283, 371] on link "Show More" at bounding box center [1281, 371] width 76 height 25
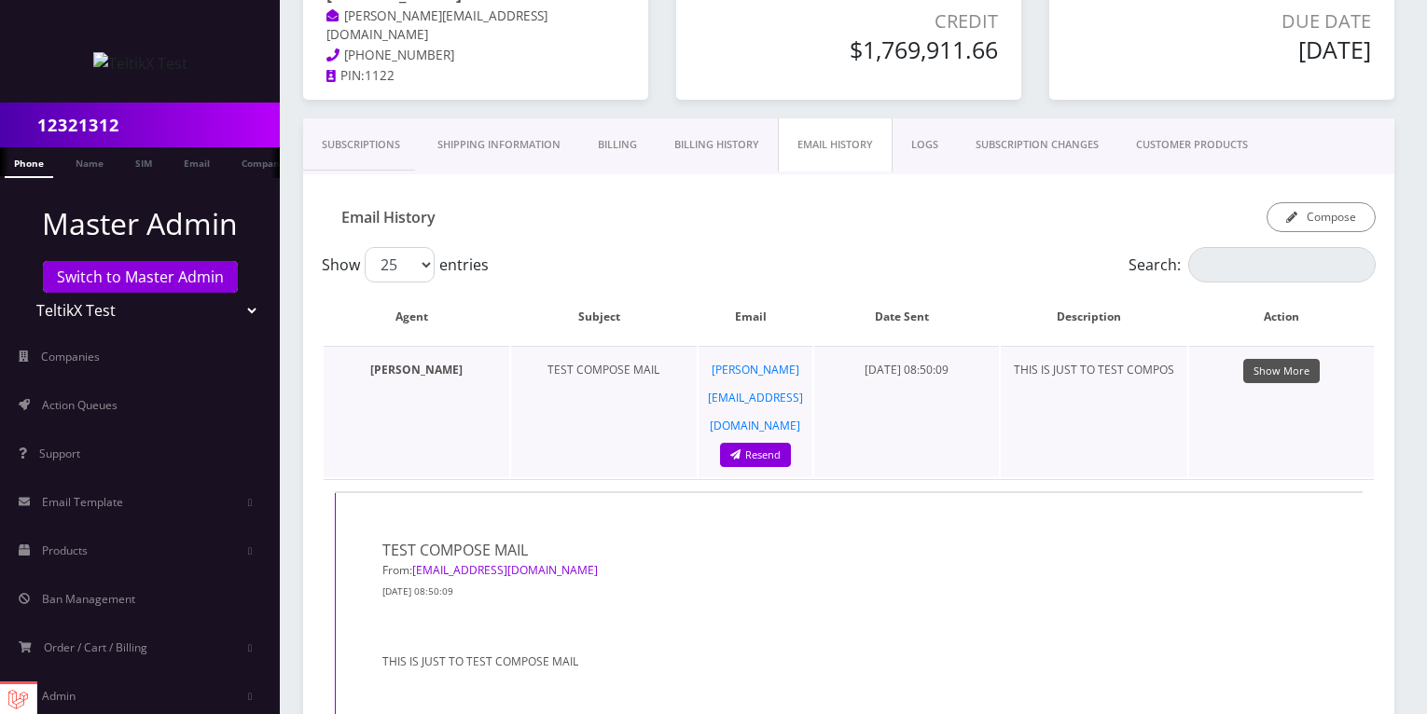
click at [1274, 370] on link "Show More" at bounding box center [1281, 371] width 76 height 25
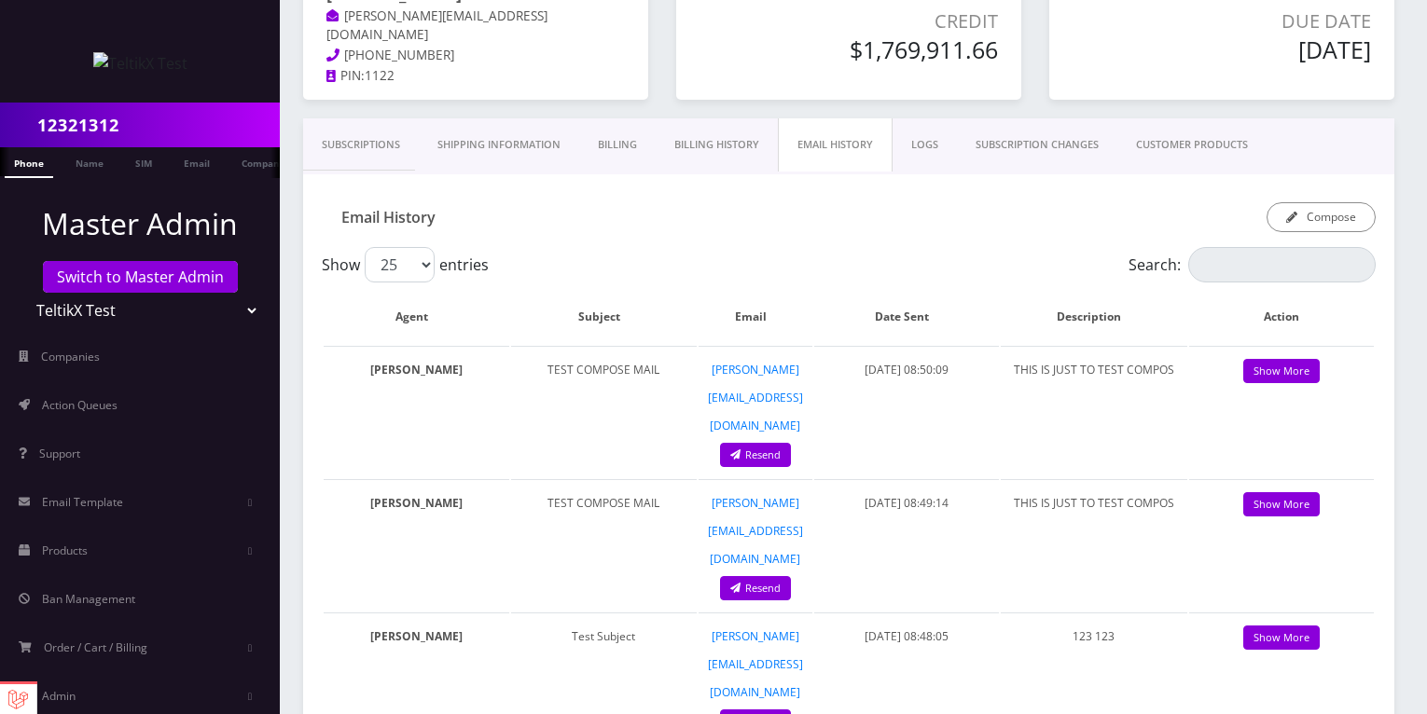
click at [926, 147] on link "LOGS" at bounding box center [924, 144] width 64 height 53
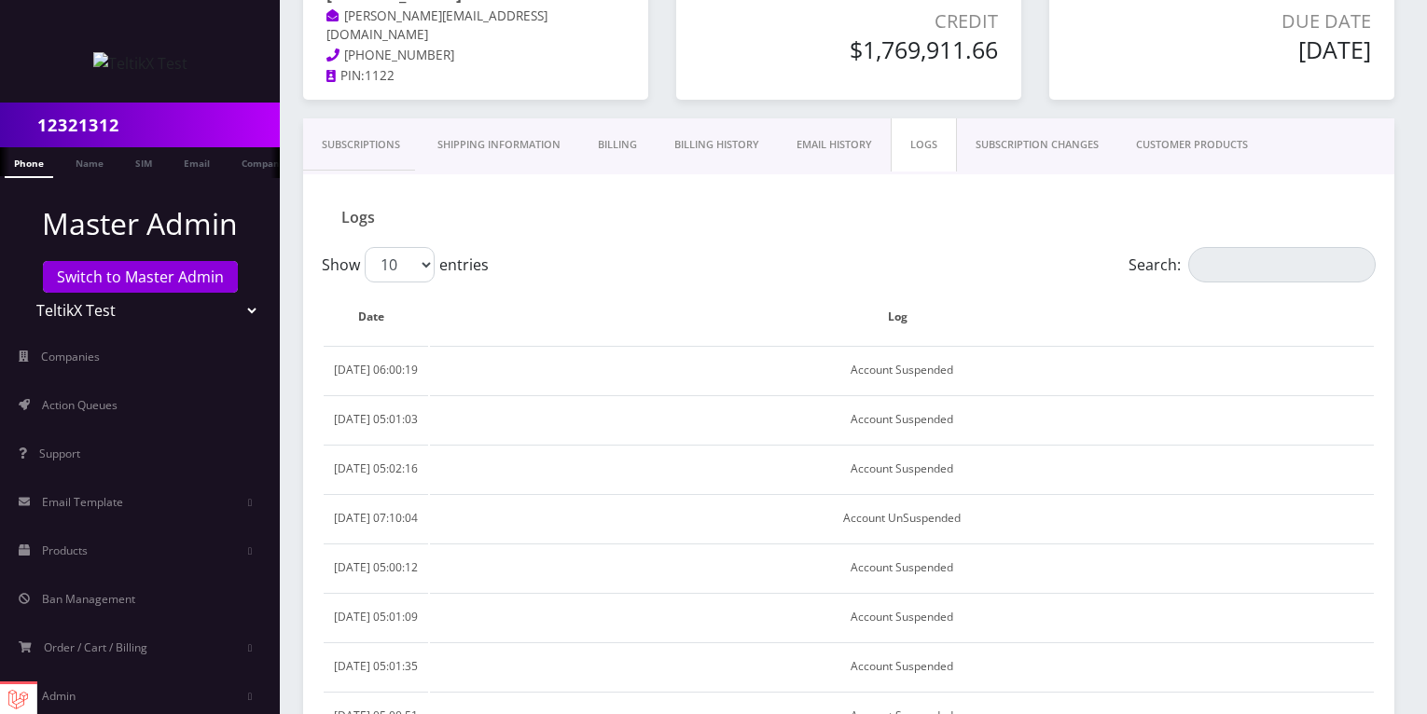
click at [1002, 151] on link "SUBSCRIPTION CHANGES" at bounding box center [1037, 144] width 160 height 53
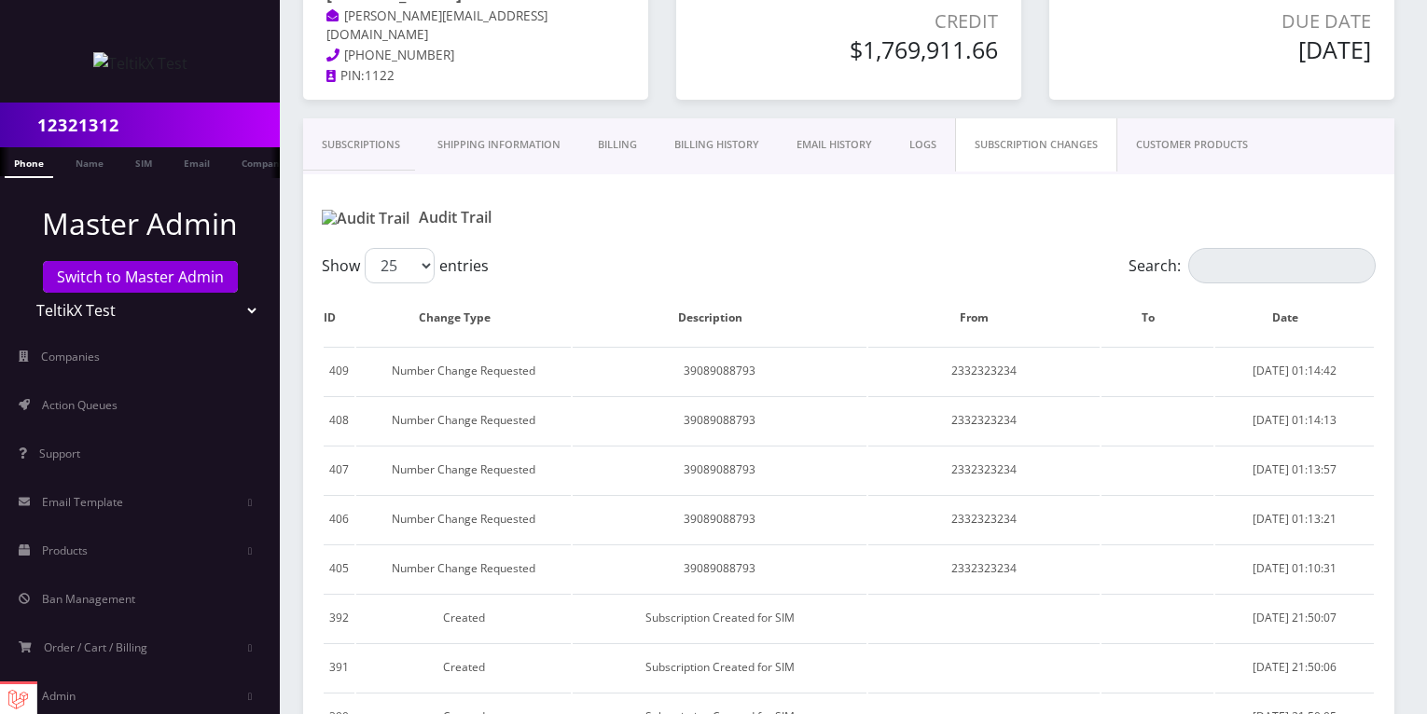
click at [729, 146] on link "Billing History" at bounding box center [717, 144] width 122 height 53
